Goal: Information Seeking & Learning: Learn about a topic

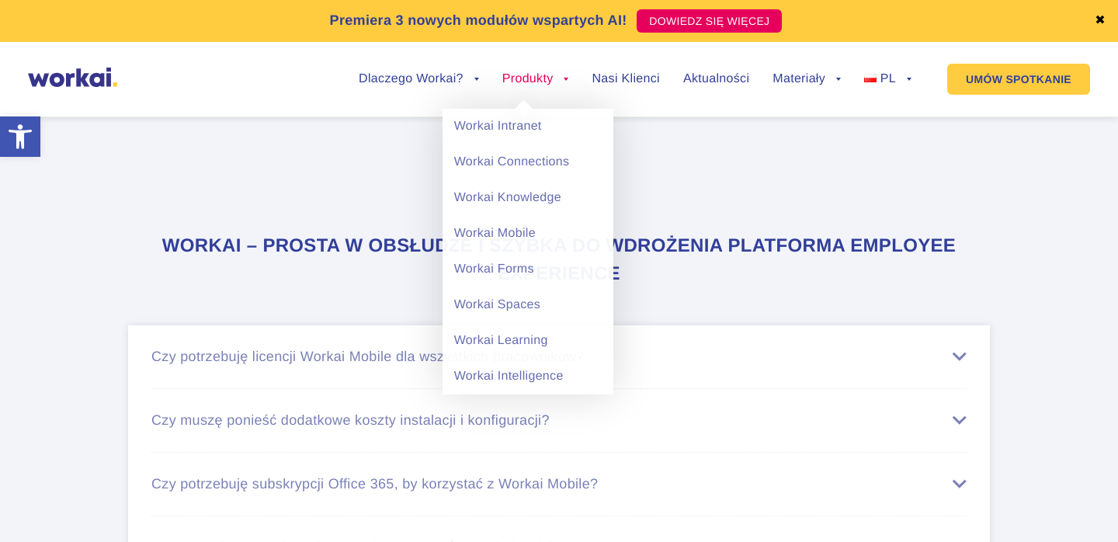
click at [509, 84] on link "Produkty" at bounding box center [535, 79] width 67 height 12
click at [515, 128] on link "Workai Intranet" at bounding box center [528, 127] width 171 height 36
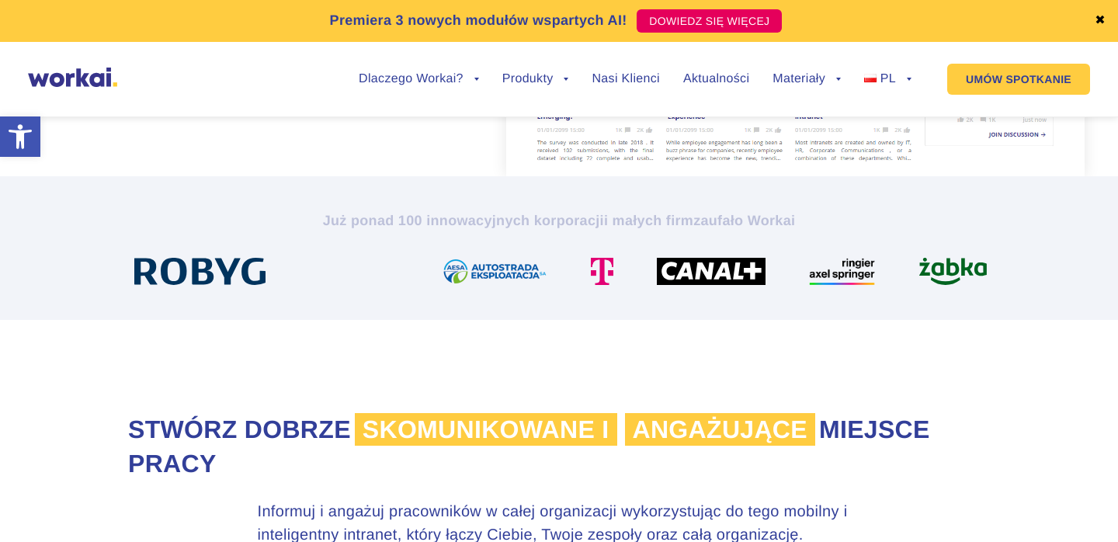
scroll to position [421, 0]
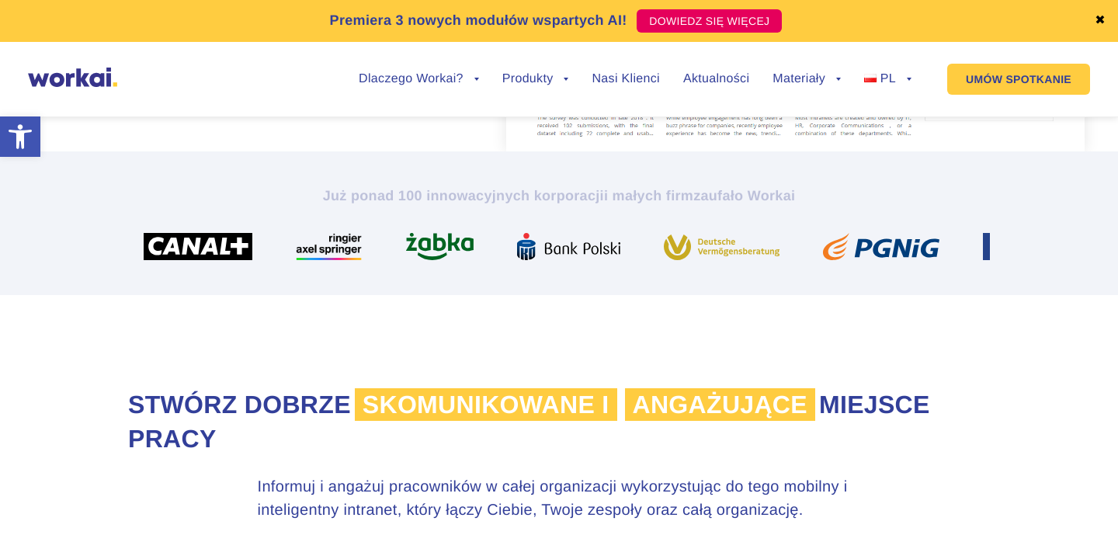
click at [88, 71] on img at bounding box center [72, 77] width 89 height 19
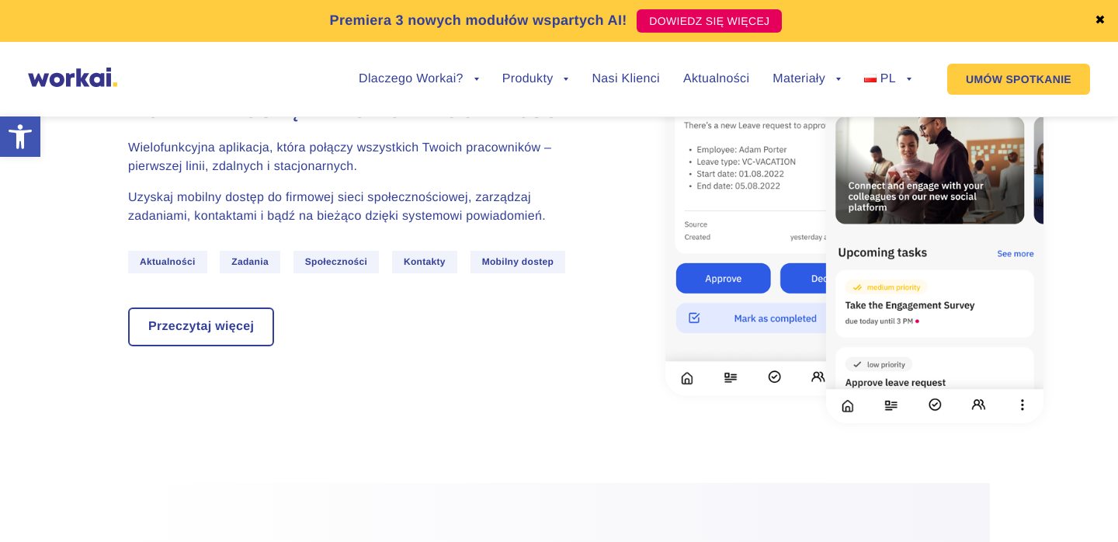
scroll to position [2922, 0]
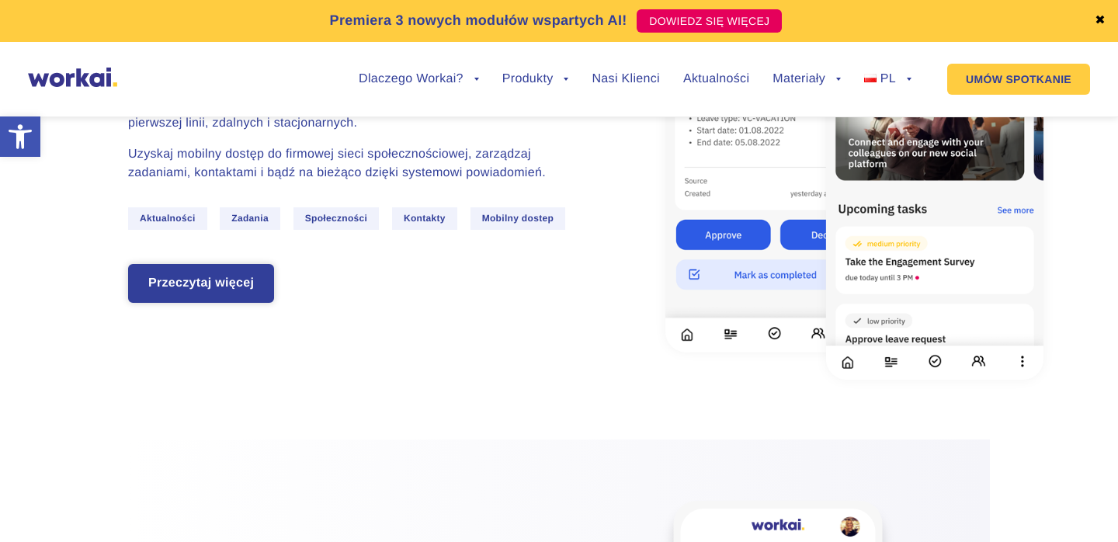
click at [240, 266] on link "Przeczytaj więcej" at bounding box center [201, 284] width 143 height 36
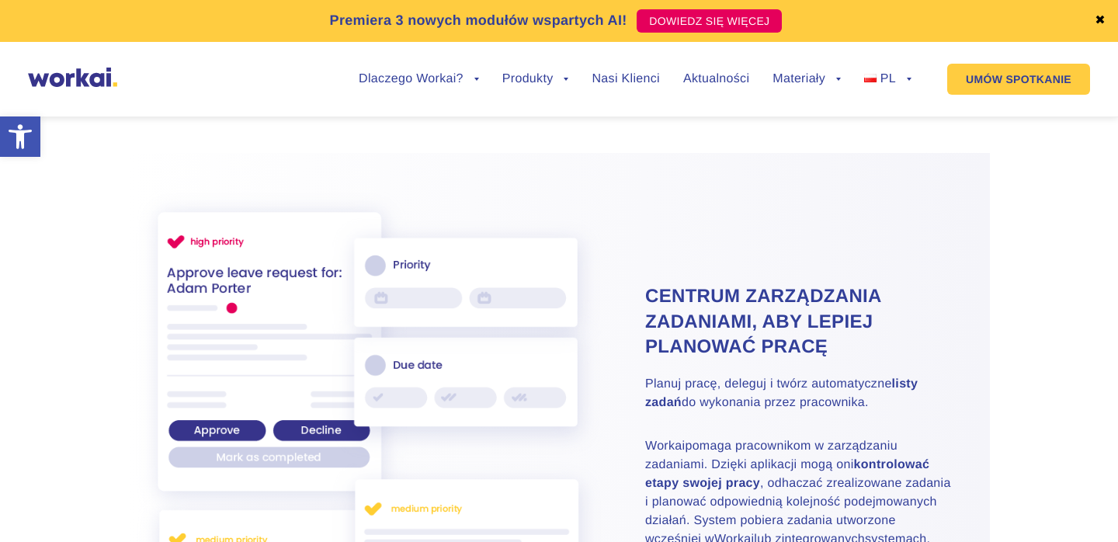
scroll to position [2333, 0]
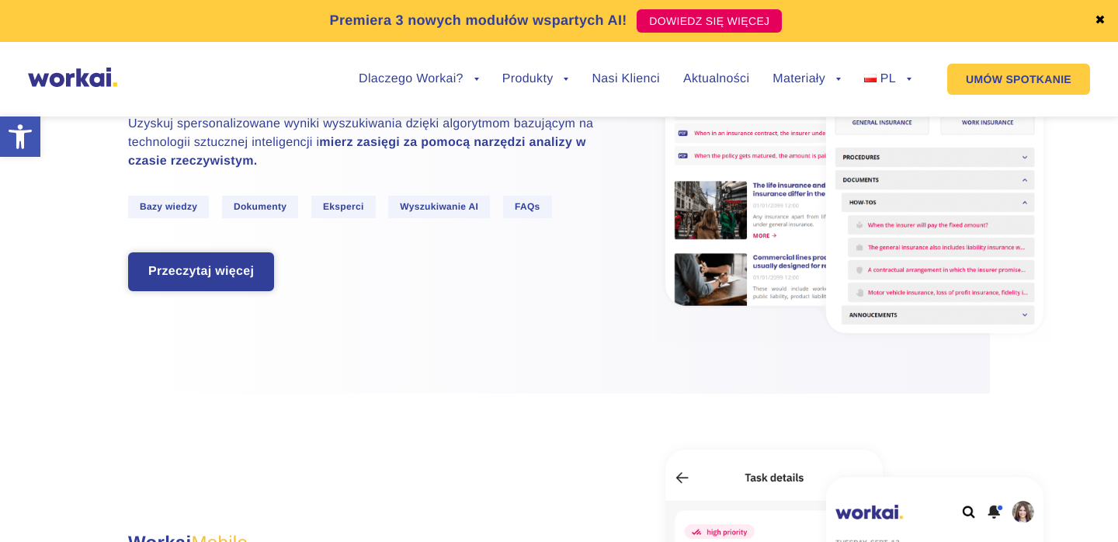
scroll to position [2421, 0]
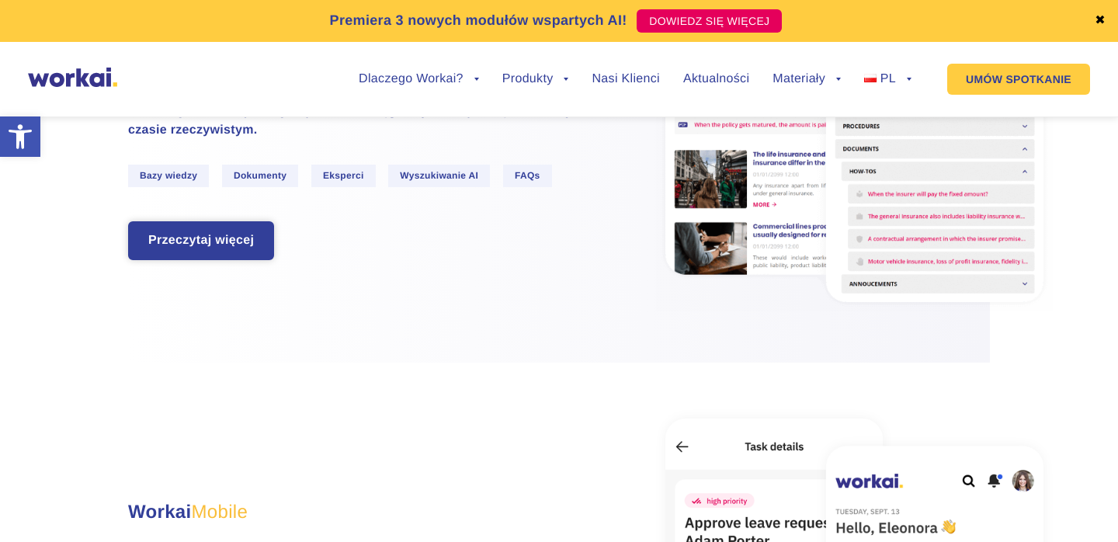
click at [242, 245] on link "Przeczytaj więcej" at bounding box center [201, 241] width 143 height 36
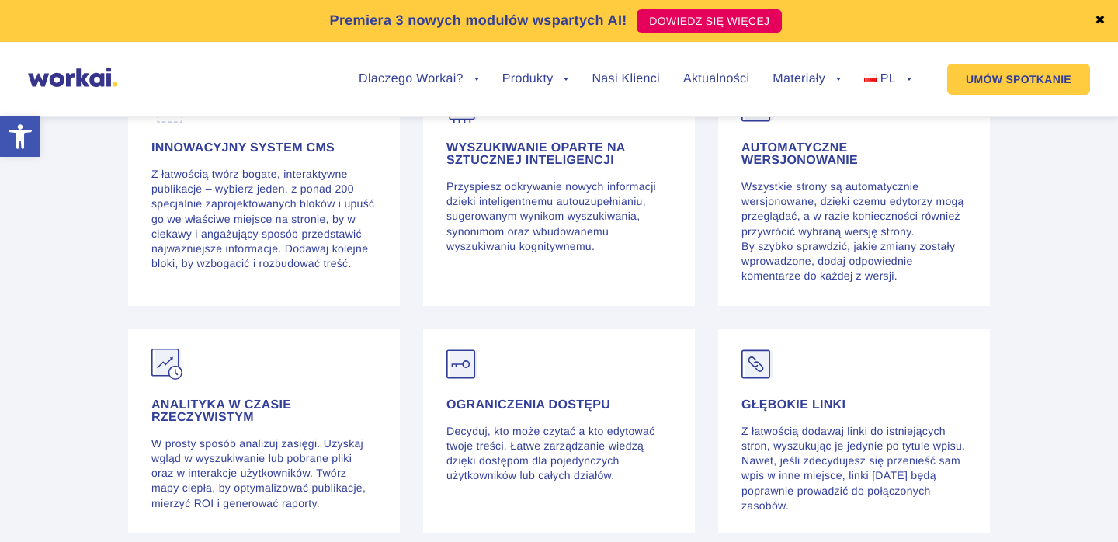
scroll to position [3486, 0]
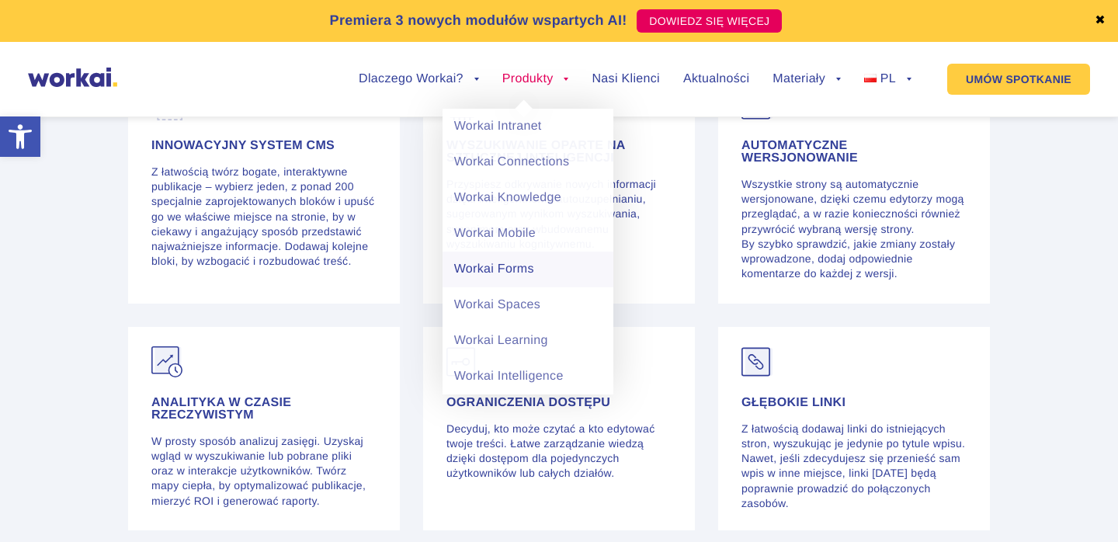
click at [513, 275] on link "Workai Forms" at bounding box center [528, 270] width 171 height 36
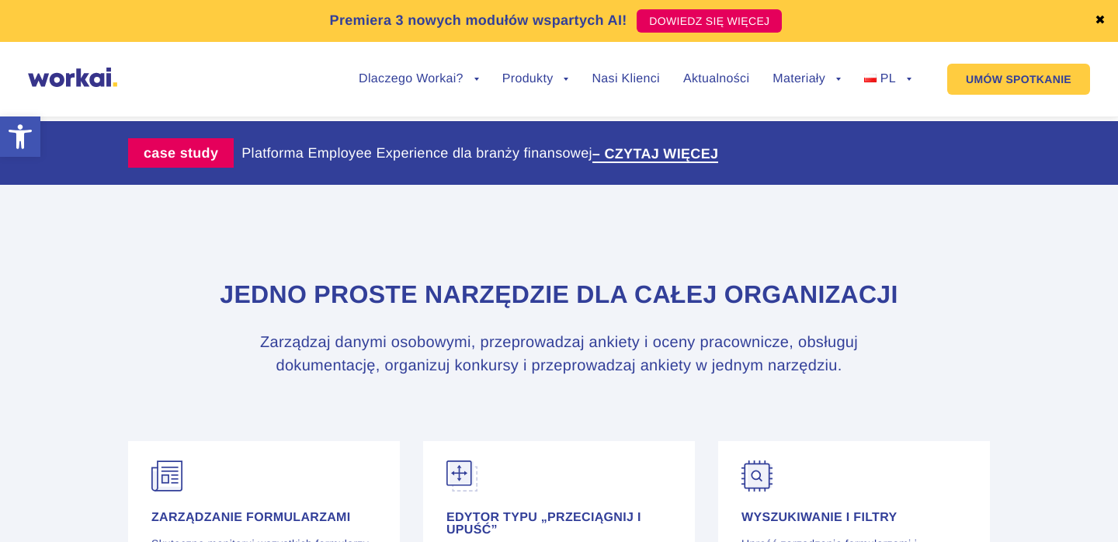
scroll to position [2918, 0]
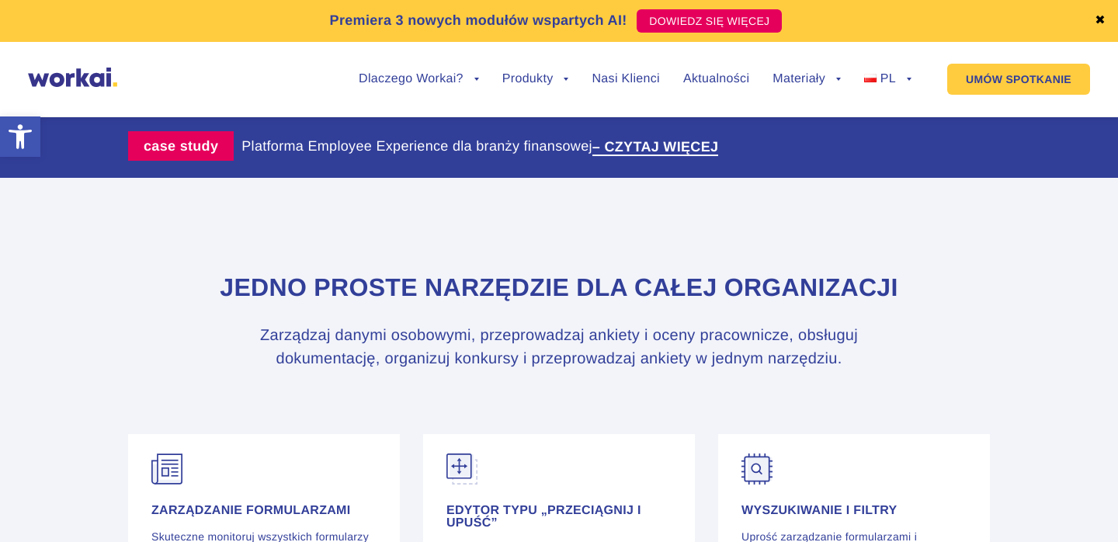
click at [520, 253] on section "JEDNO PROSTE NARZĘDZIE DLA CAŁEJ ORGANIZACJI Zarządzaj danymi osobowymi, przepr…" at bounding box center [559, 306] width 1118 height 257
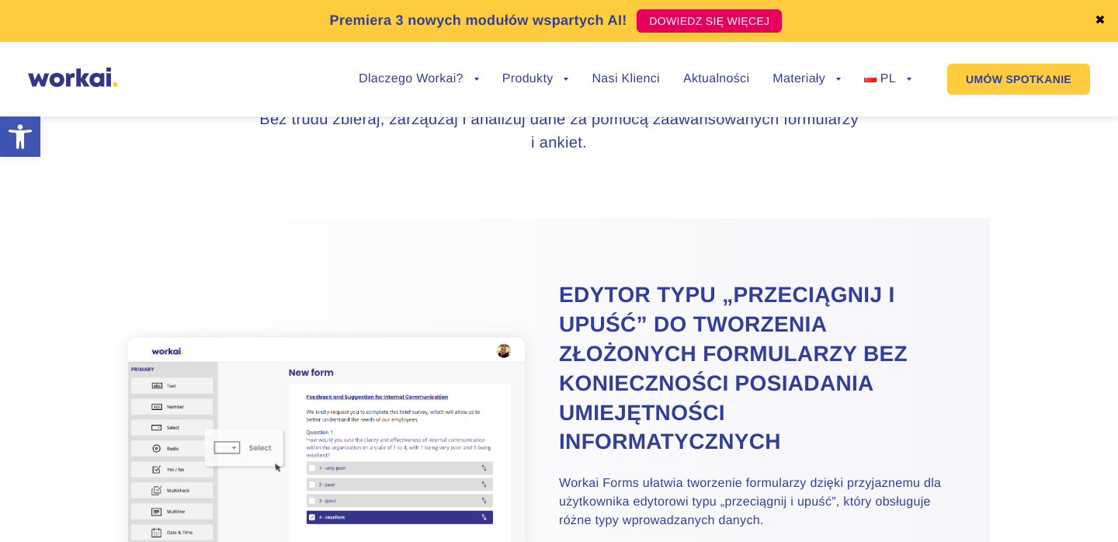
scroll to position [0, 0]
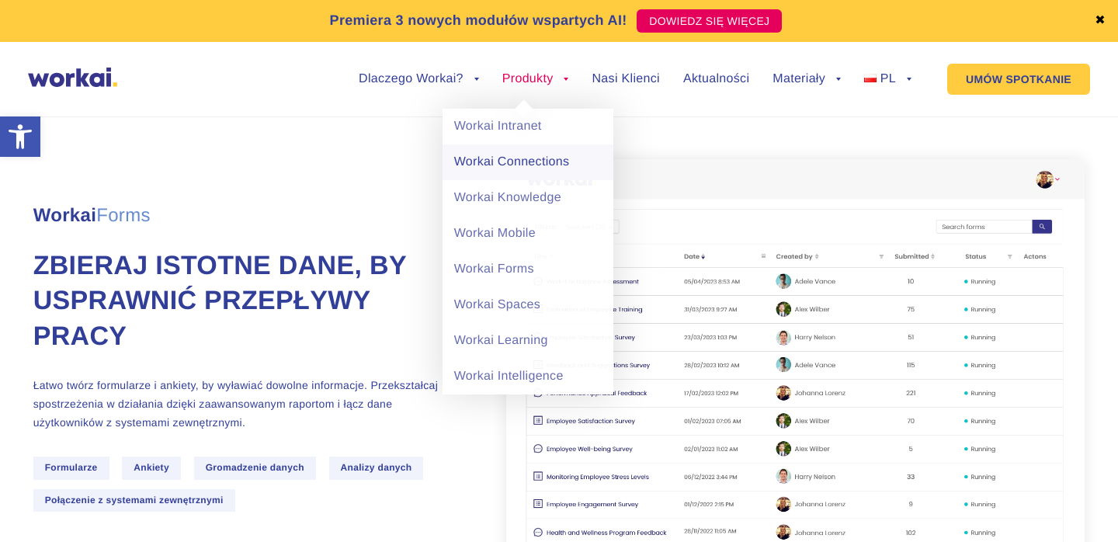
click at [521, 162] on link "Workai Connections" at bounding box center [528, 162] width 171 height 36
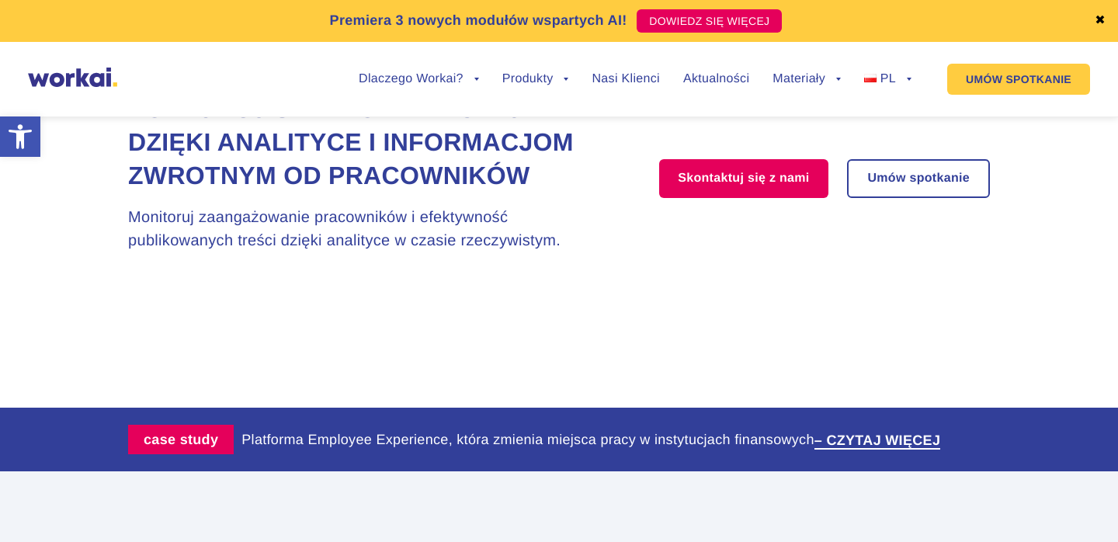
scroll to position [2443, 0]
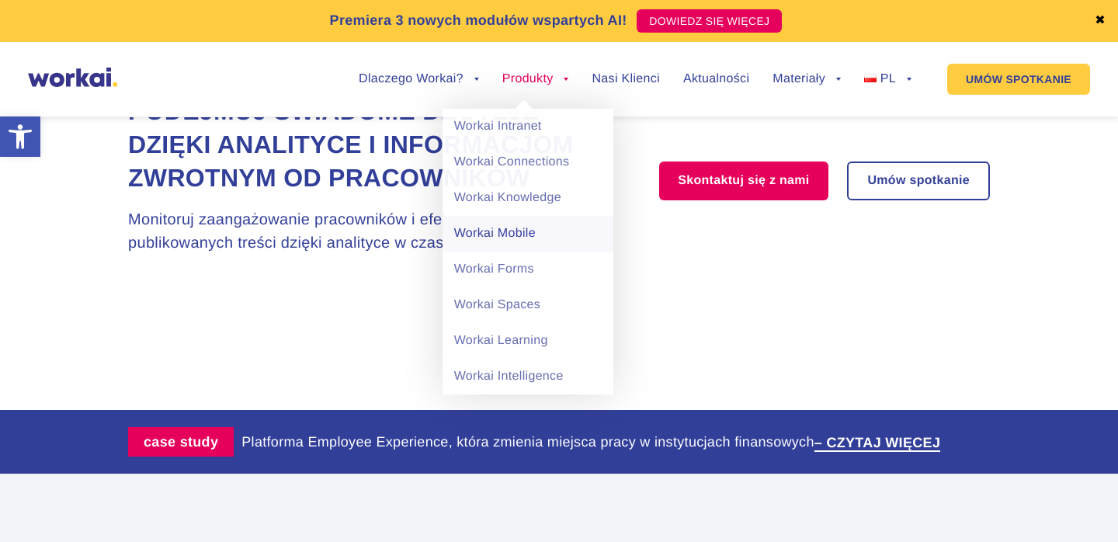
click at [495, 231] on link "Workai Mobile" at bounding box center [528, 234] width 171 height 36
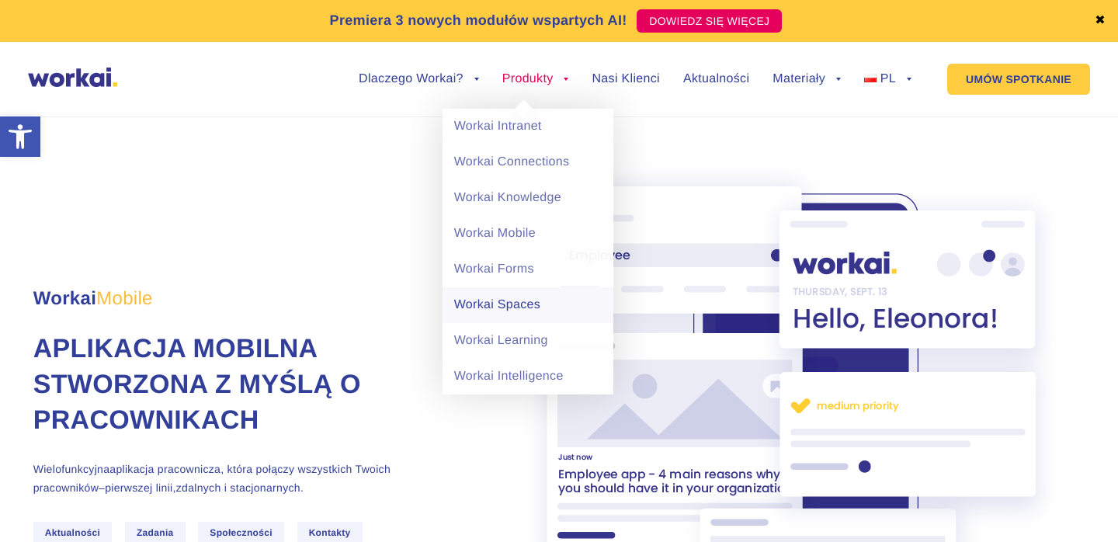
click at [493, 320] on link "Workai Spaces" at bounding box center [528, 305] width 171 height 36
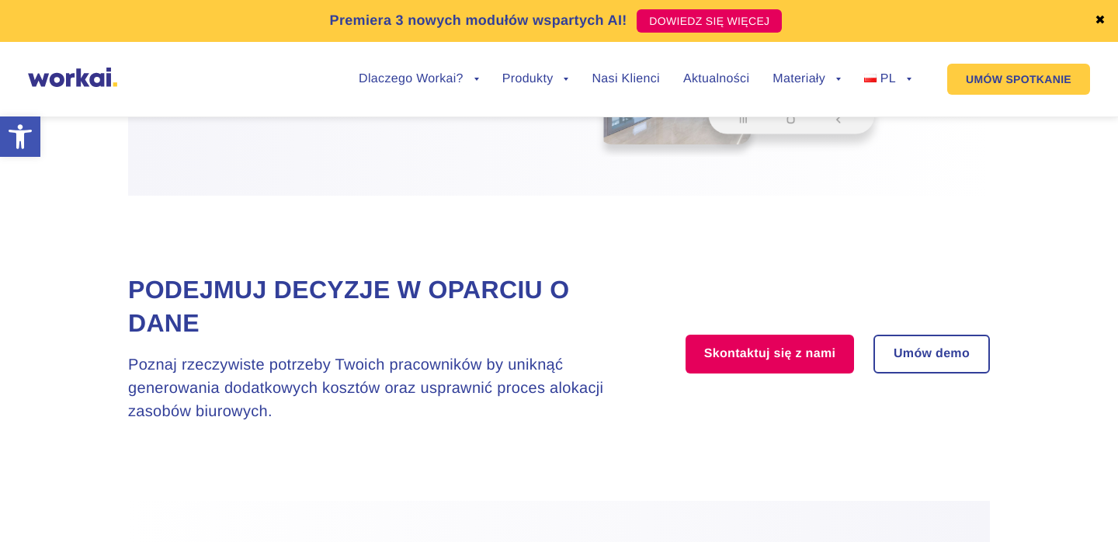
scroll to position [4223, 0]
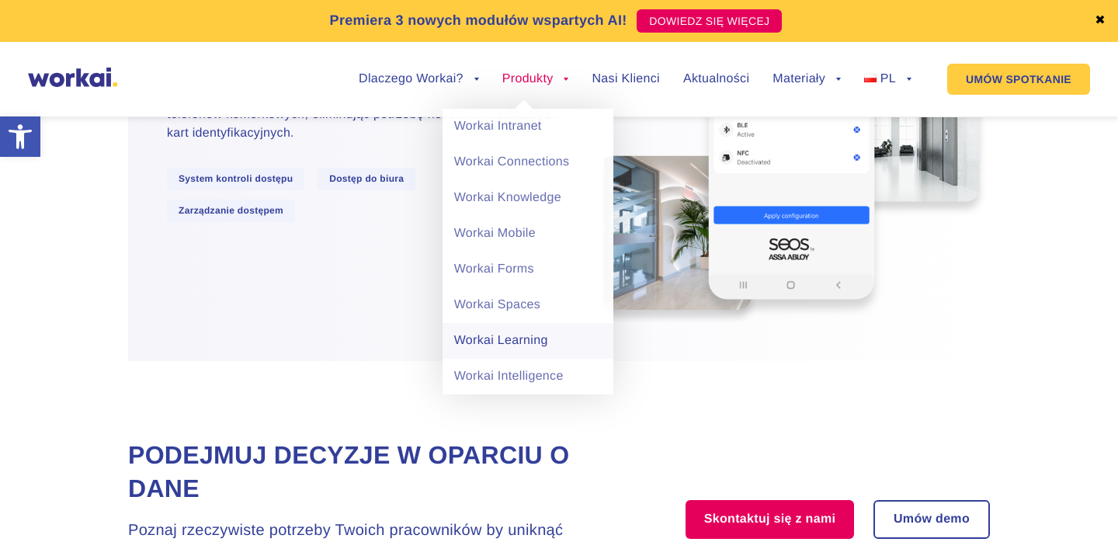
click at [468, 354] on link "Workai Learning" at bounding box center [528, 341] width 171 height 36
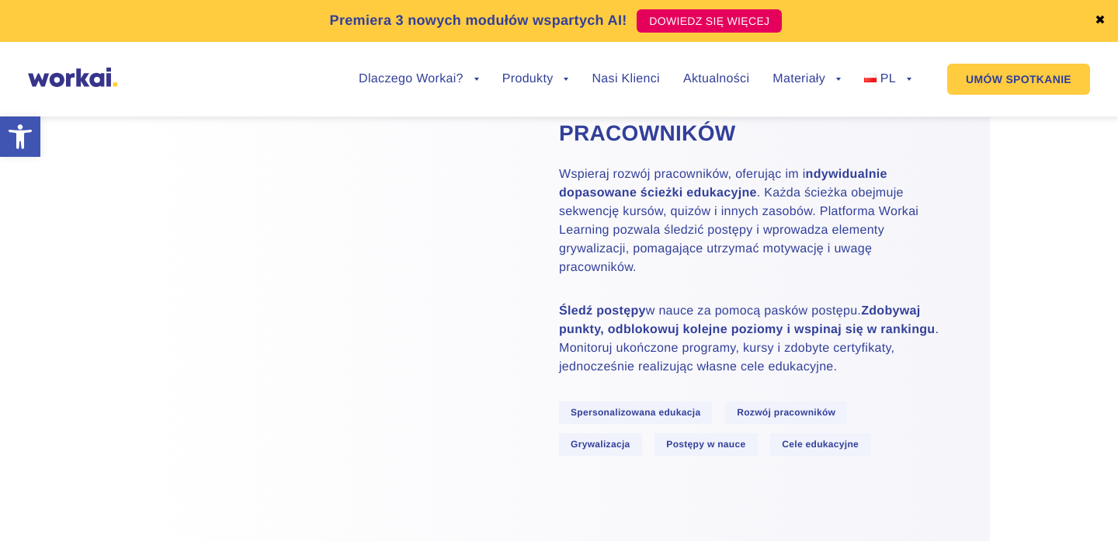
scroll to position [1061, 0]
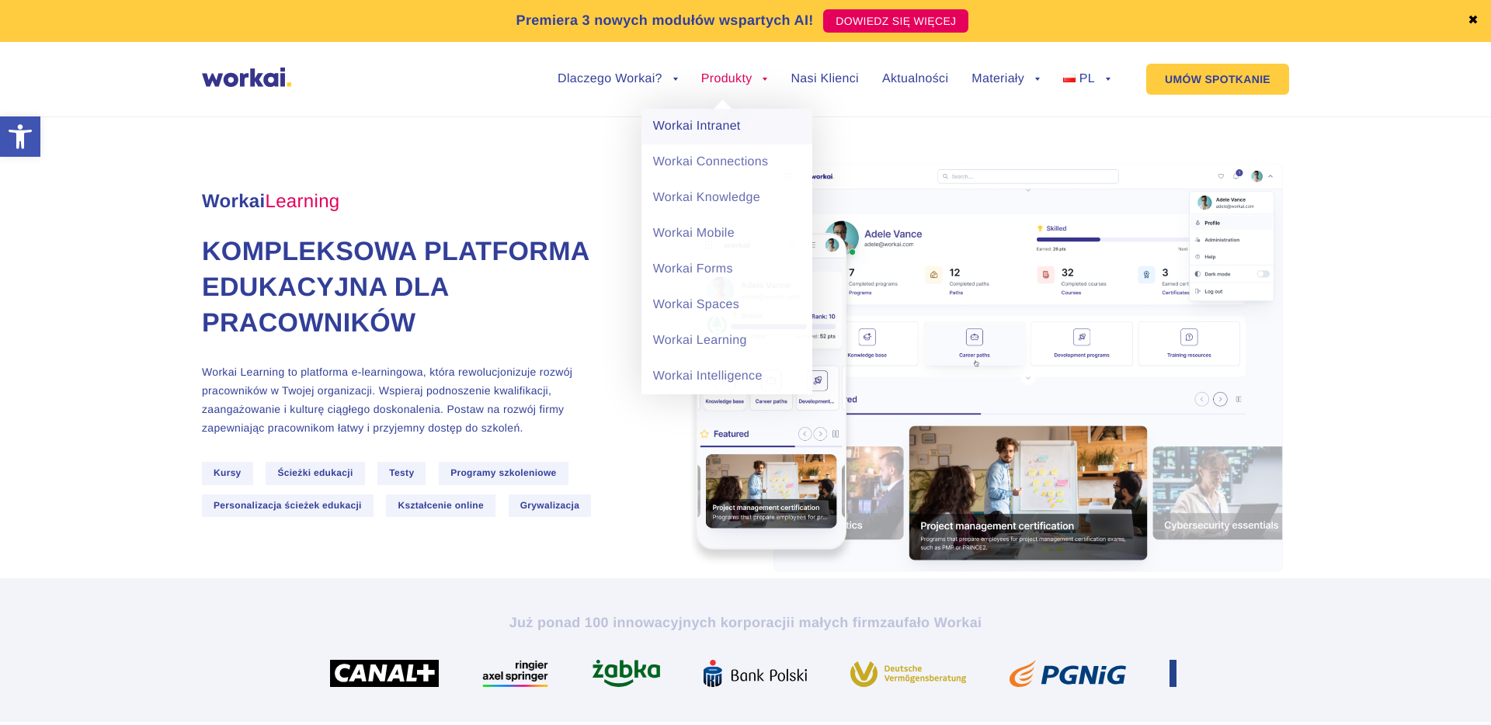
click at [738, 121] on link "Workai Intranet" at bounding box center [726, 127] width 171 height 36
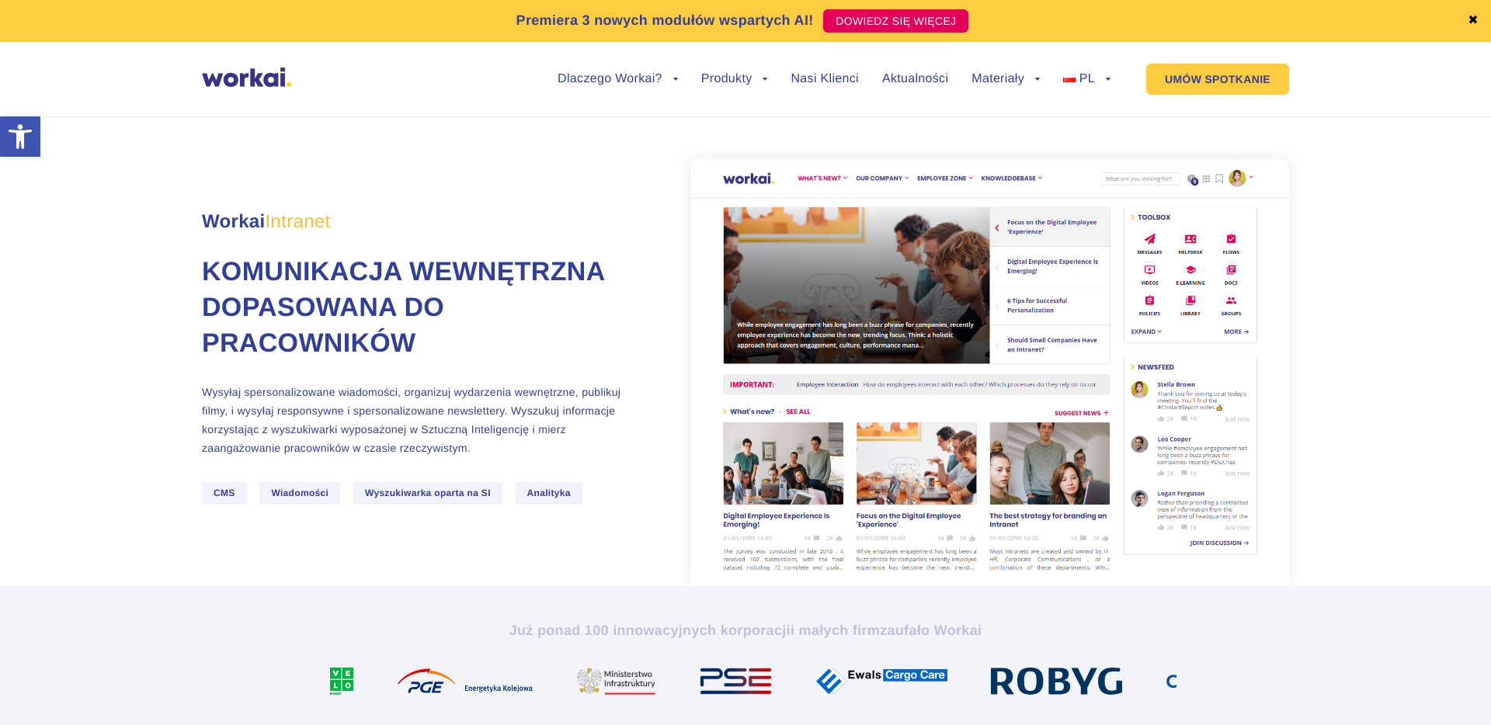
click at [1041, 105] on ul "Dlaczego Workai? back Dlaczego Workai? Kalkulator ROI Intranetu Bezpieczeństwo …" at bounding box center [822, 79] width 576 height 59
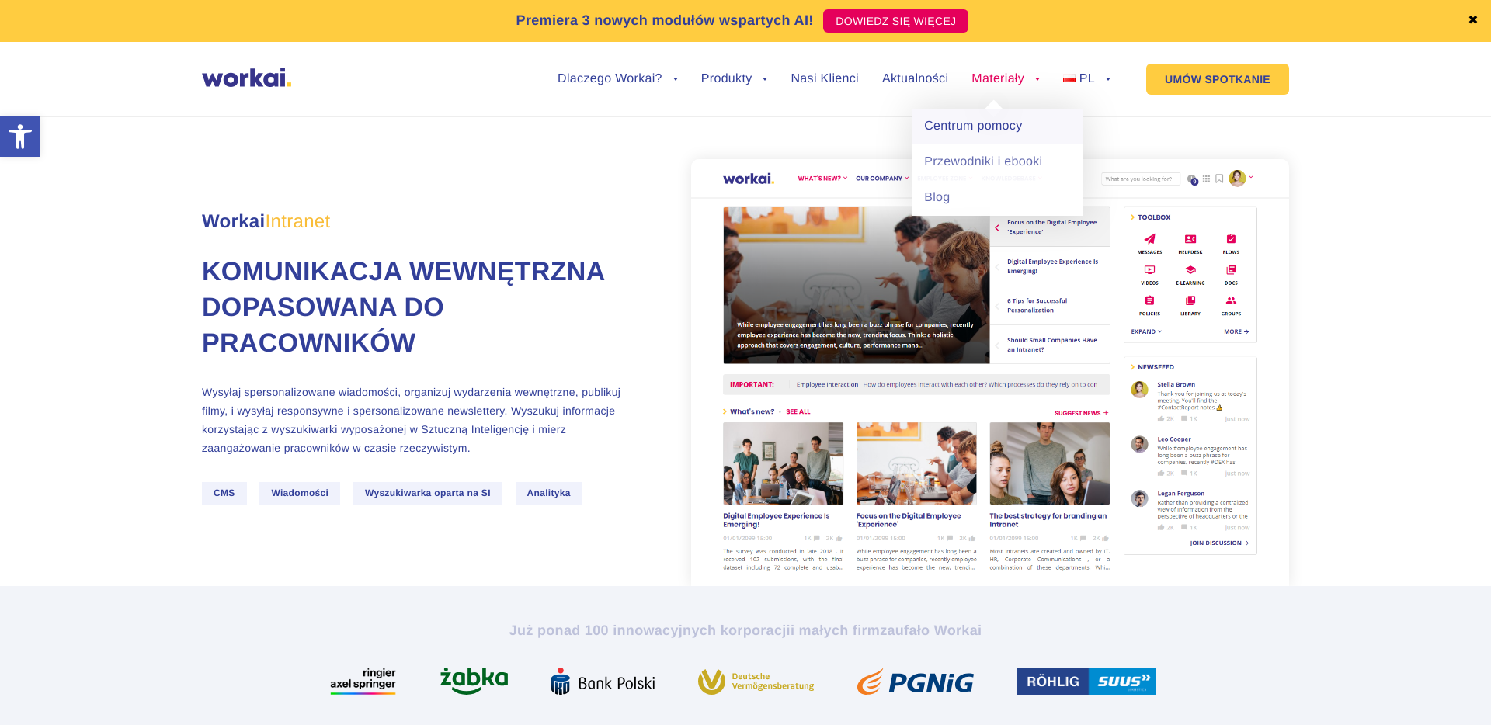
click at [1027, 130] on link "Centrum pomocy" at bounding box center [997, 127] width 171 height 36
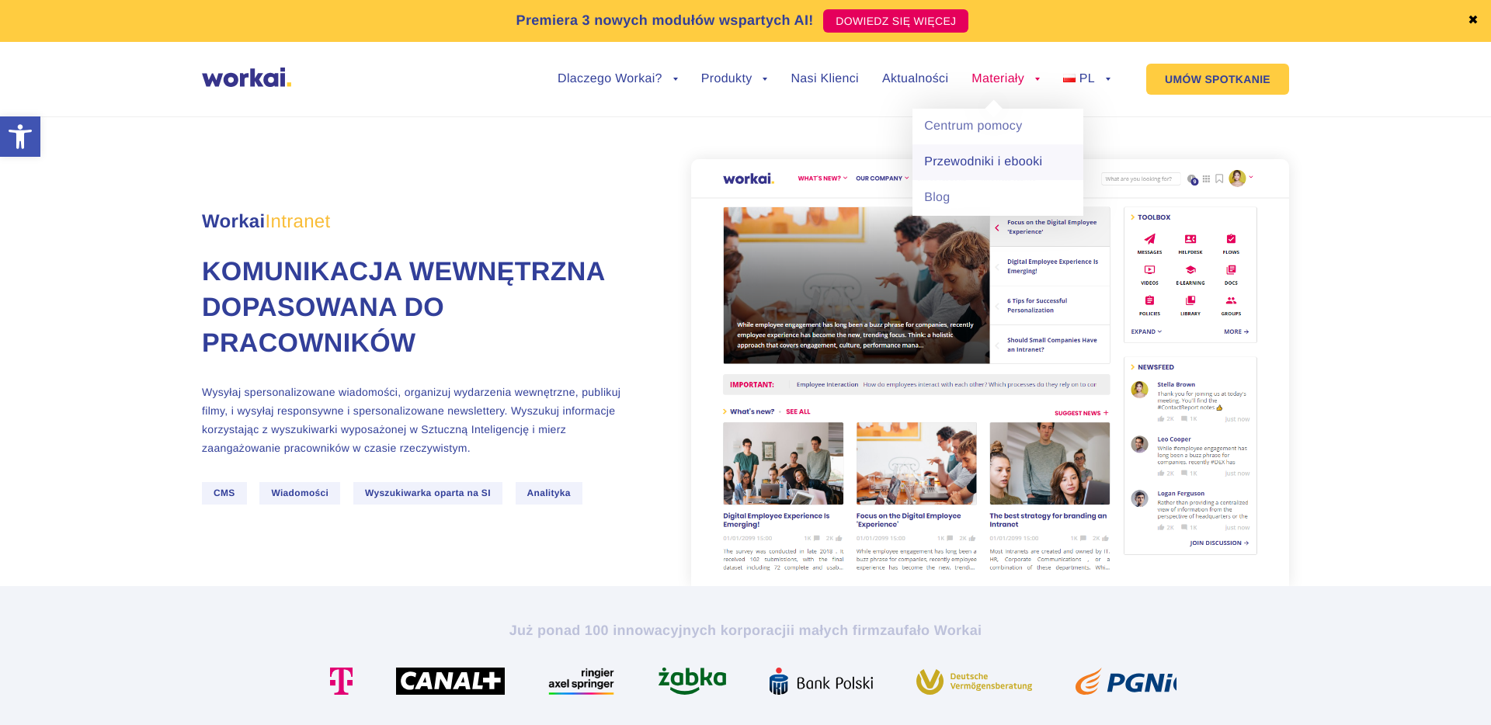
click at [980, 158] on link "Przewodniki i ebooki" at bounding box center [997, 162] width 171 height 36
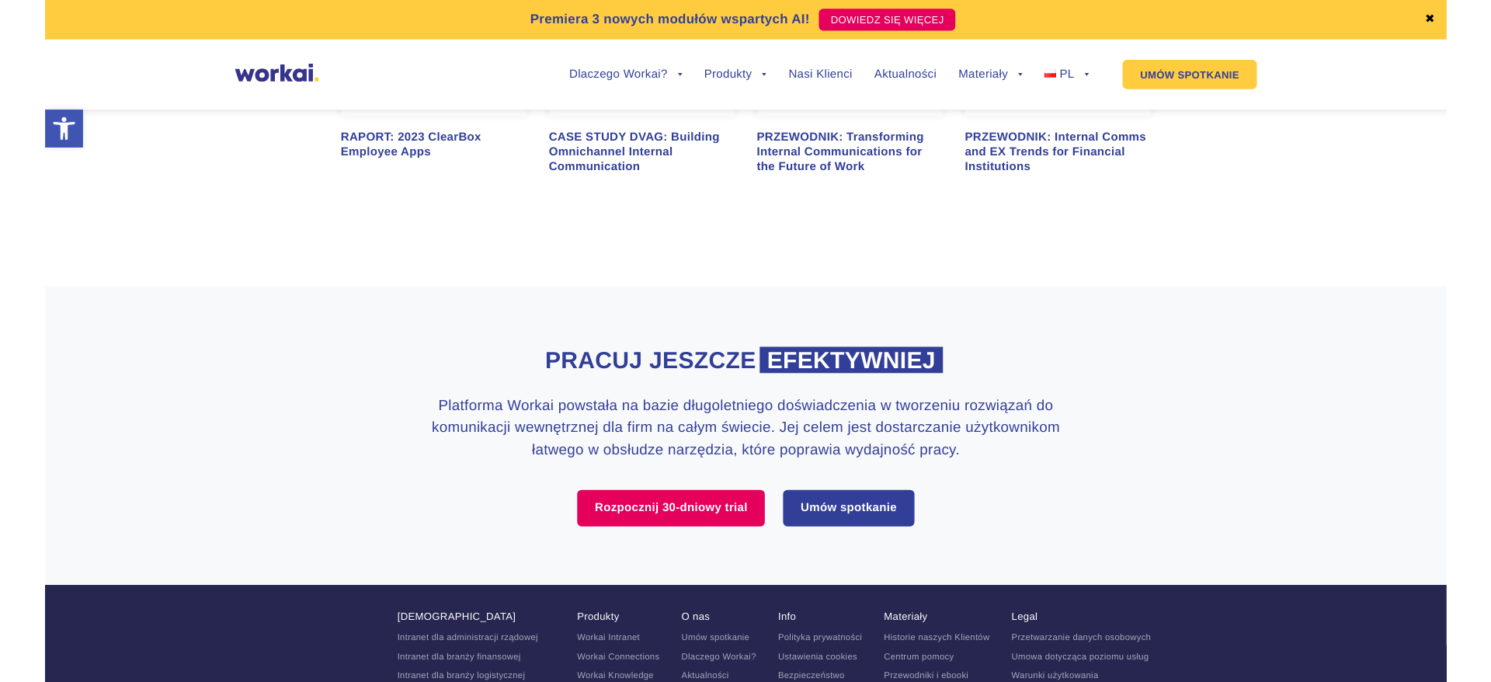
scroll to position [2471, 0]
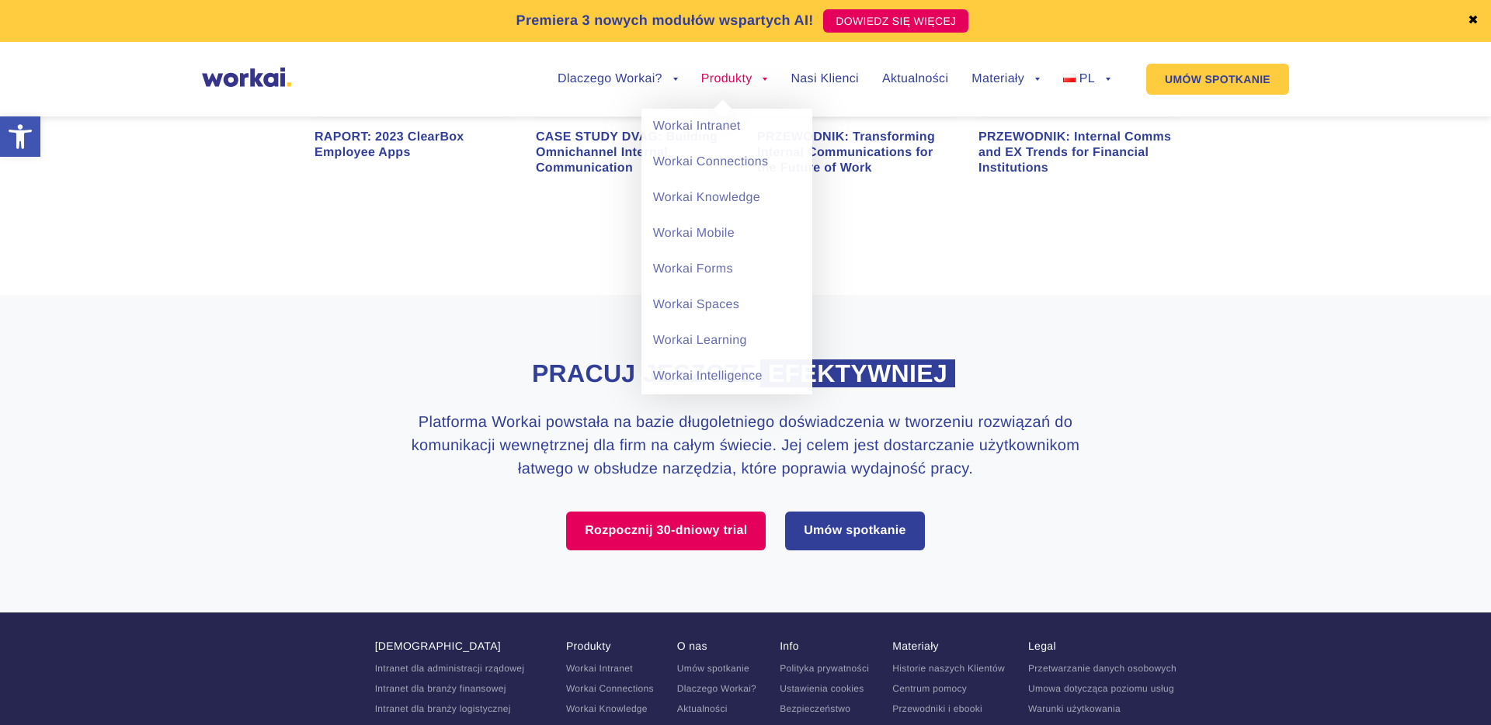
click at [761, 88] on li "Produkty back Workai Intranet Workai Connections Workai Knowledge Workai Mobile…" at bounding box center [734, 91] width 67 height 36
